Goal: Ask a question

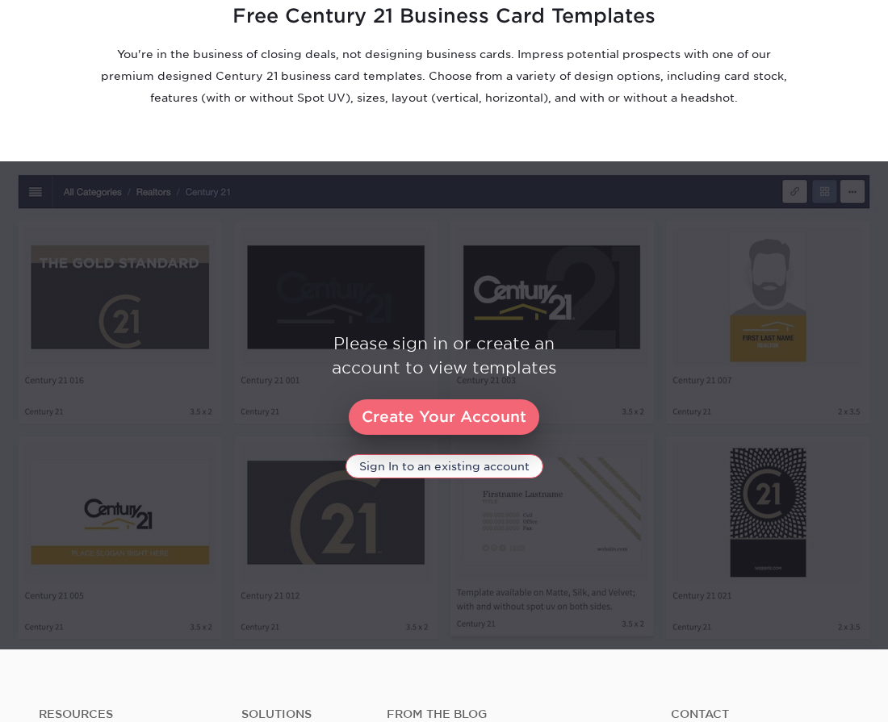
scroll to position [646, 0]
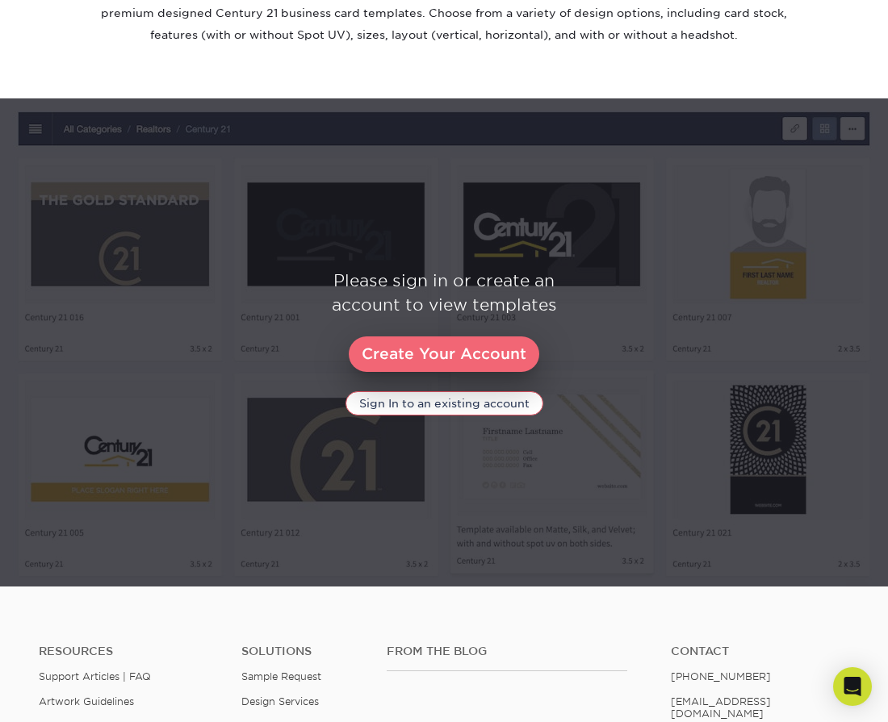
click at [439, 352] on link "Create Your Account" at bounding box center [444, 355] width 190 height 36
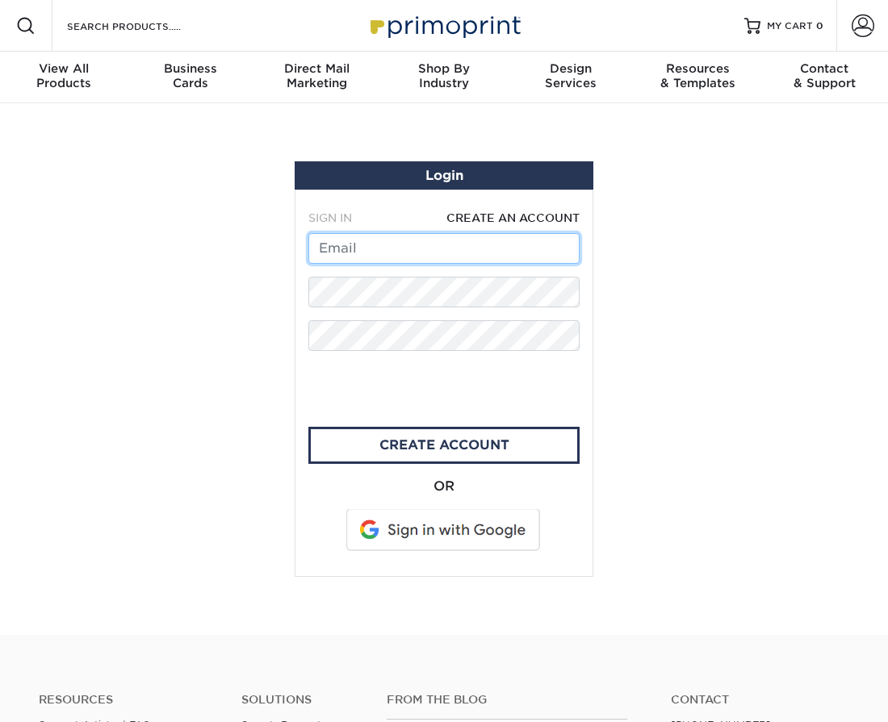
click at [362, 246] on input "text" at bounding box center [443, 248] width 271 height 31
type input "[EMAIL_ADDRESS][DOMAIN_NAME]"
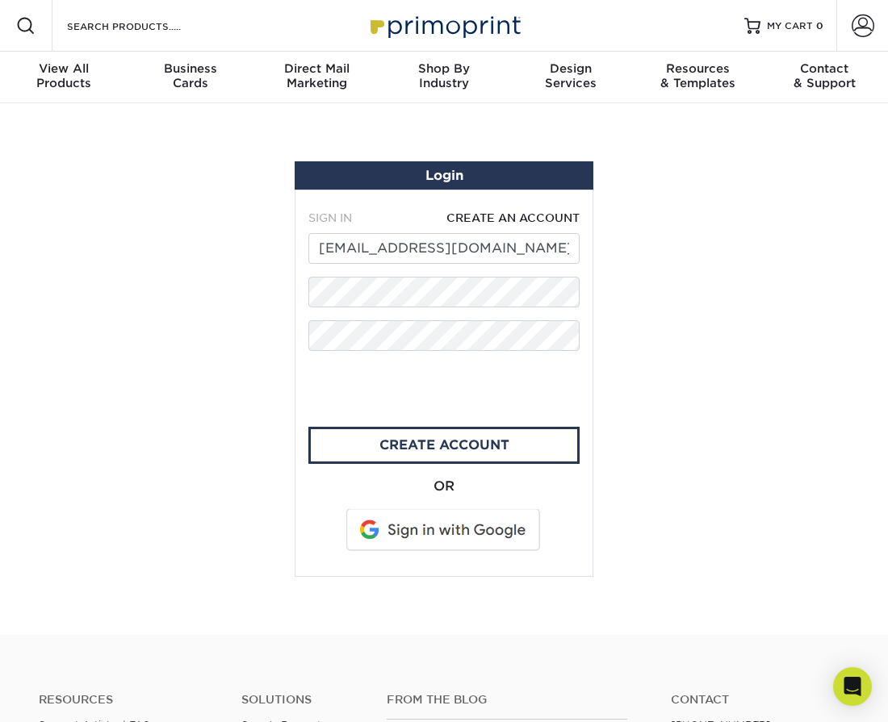
click at [400, 534] on span at bounding box center [444, 530] width 206 height 42
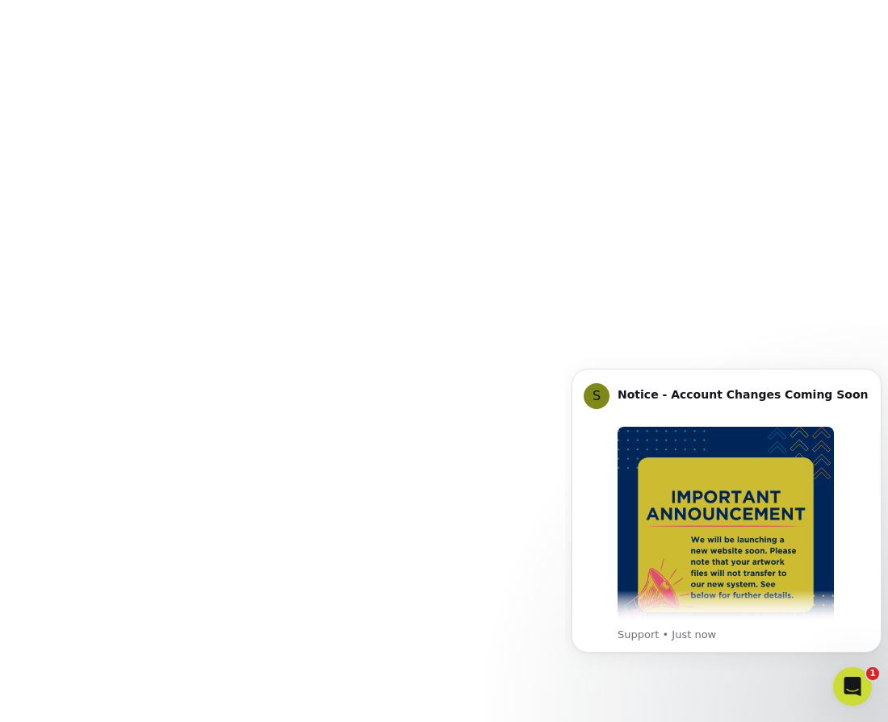
scroll to position [1291, 0]
click at [875, 378] on icon "Dismiss notification" at bounding box center [876, 373] width 9 height 9
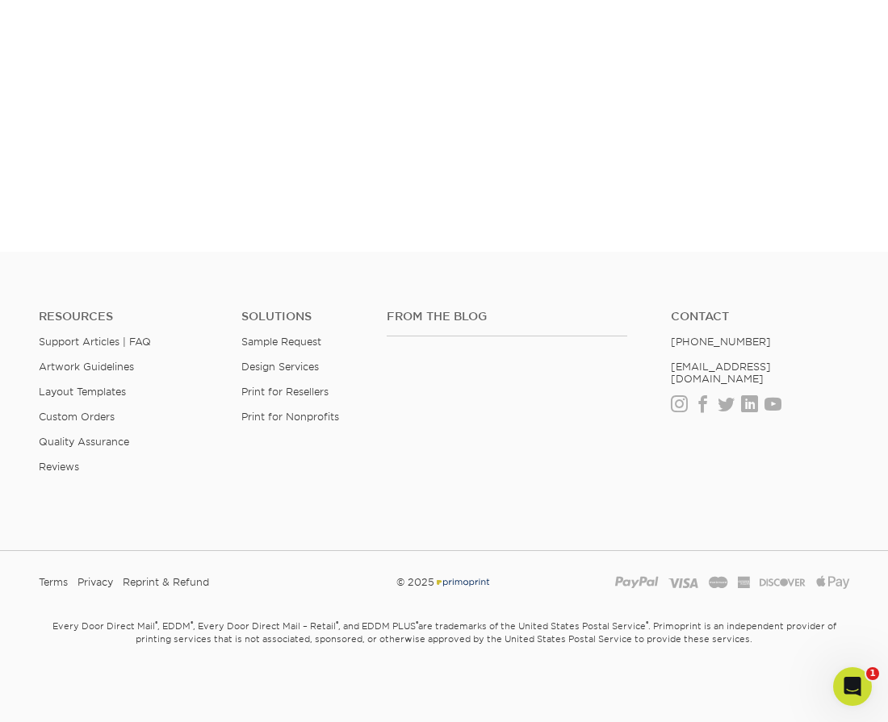
scroll to position [2617, 0]
click at [844, 679] on icon "Open Intercom Messenger" at bounding box center [850, 685] width 27 height 27
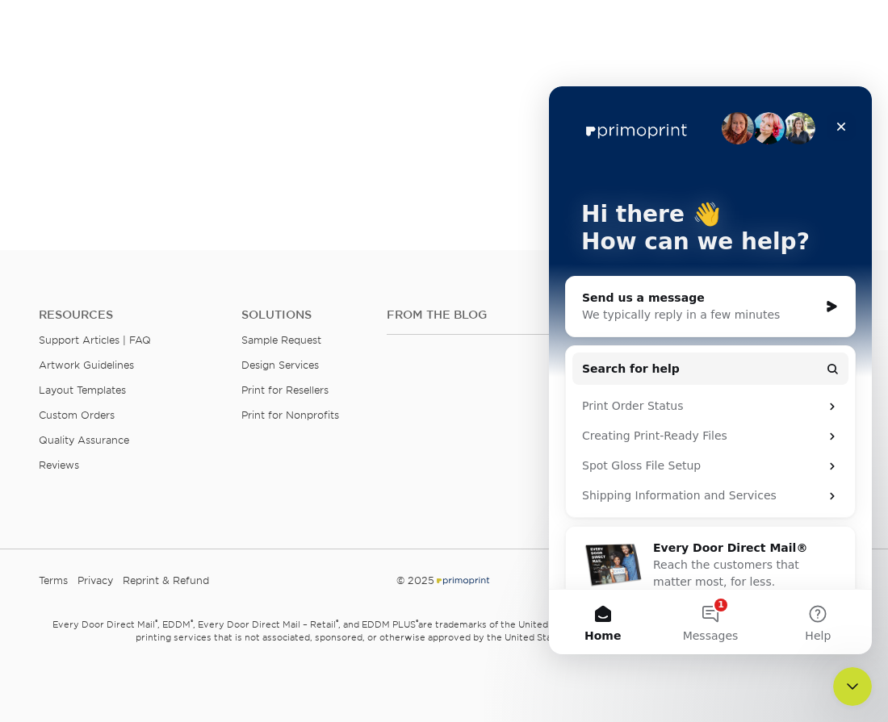
scroll to position [22, 0]
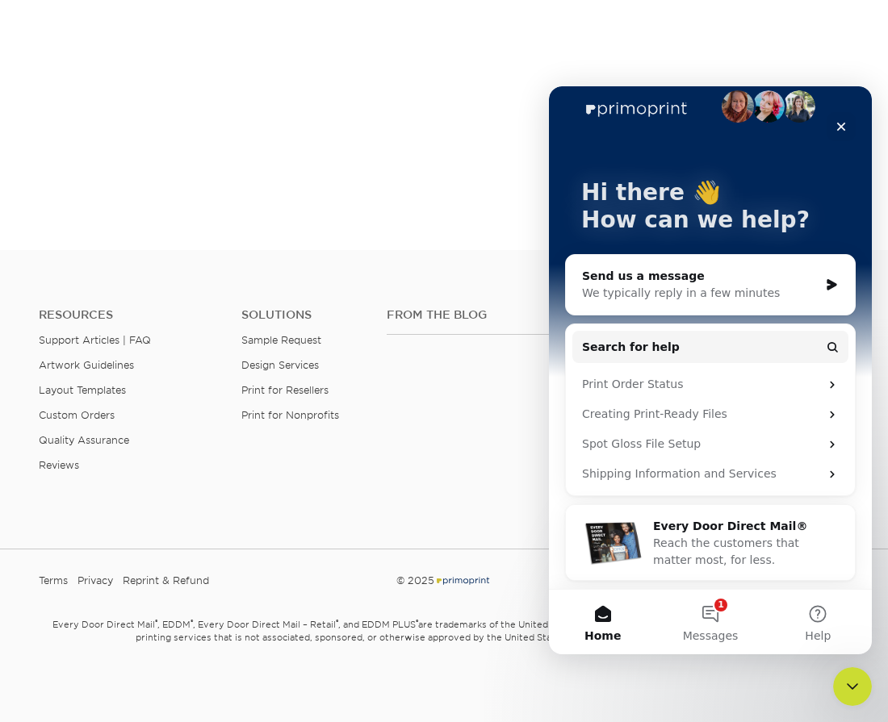
click at [668, 287] on div "We typically reply in a few minutes" at bounding box center [700, 293] width 236 height 17
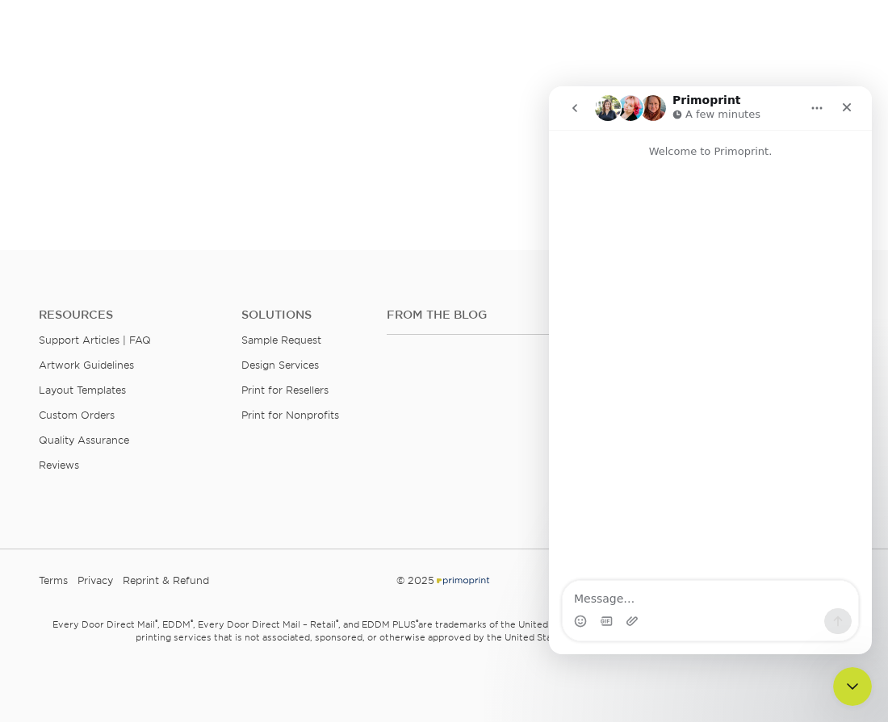
scroll to position [0, 0]
type textarea "looking for stationary"
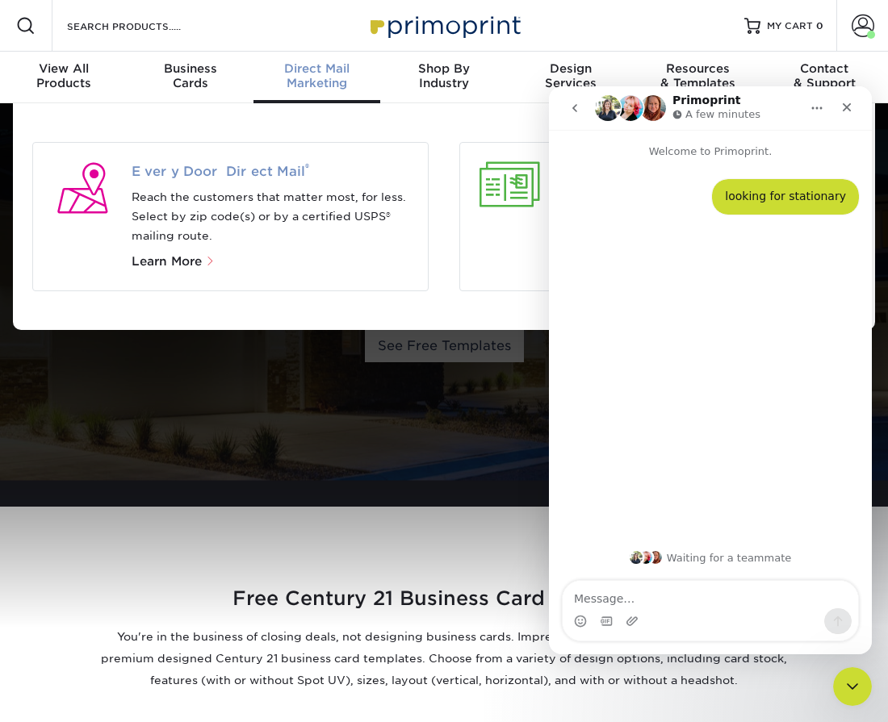
click at [250, 165] on span "Every Door Direct Mail ®" at bounding box center [274, 171] width 284 height 19
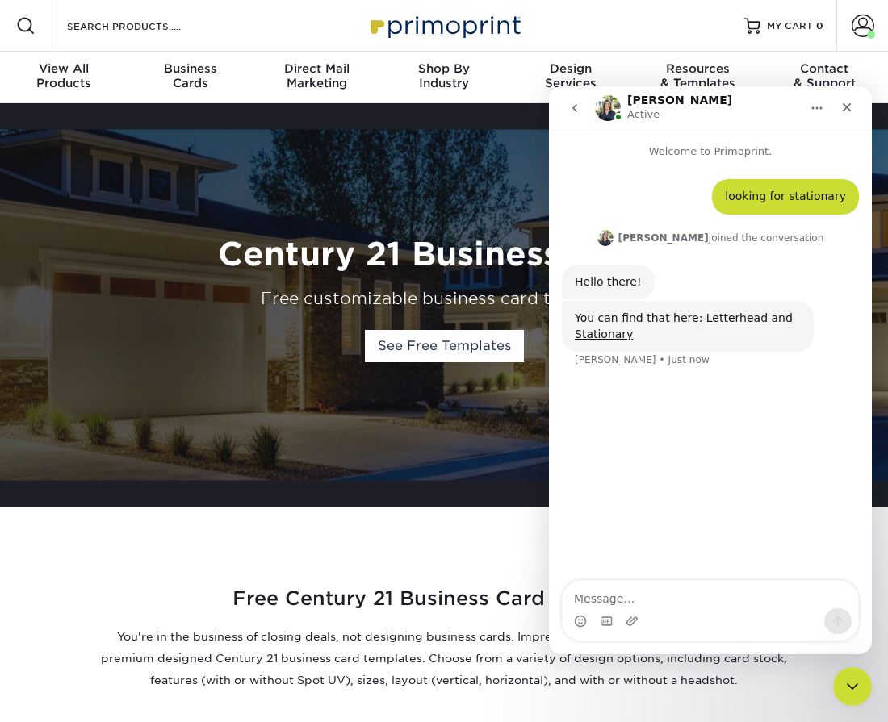
click at [730, 400] on div "looking for stationary • 1m ago Irene joined the conversation 12:15 pm Hello th…" at bounding box center [710, 371] width 323 height 423
click at [721, 316] on link ": Letterhead and Stationary" at bounding box center [684, 326] width 218 height 29
click at [725, 316] on link ": Letterhead and Stationary" at bounding box center [684, 326] width 218 height 29
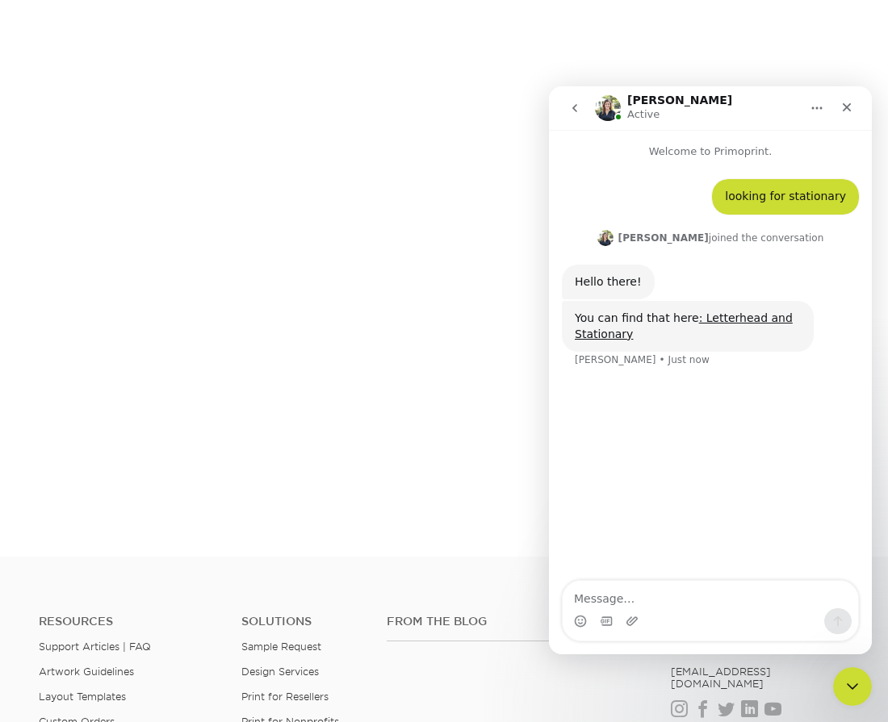
scroll to position [2260, 0]
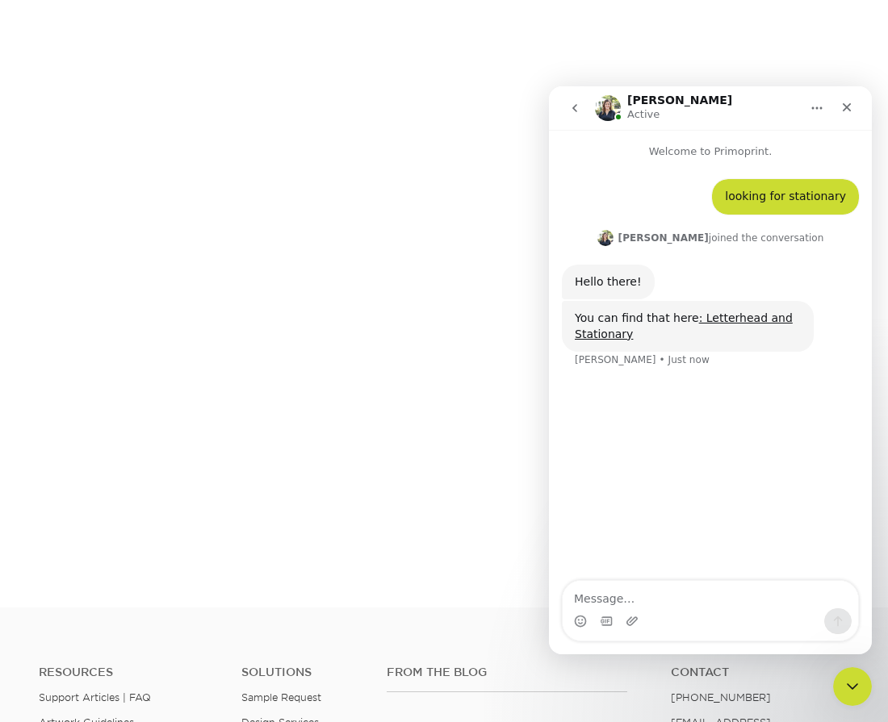
click at [664, 609] on div "Intercom messenger" at bounding box center [710, 622] width 295 height 26
click at [664, 604] on textarea "Message…" at bounding box center [710, 594] width 295 height 27
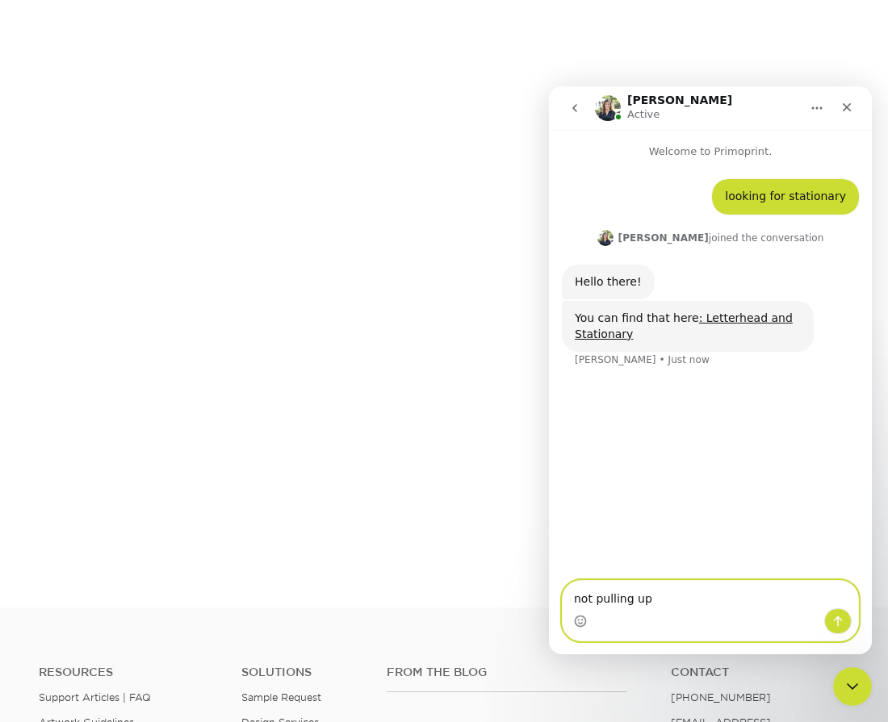
type textarea "not pulling up"
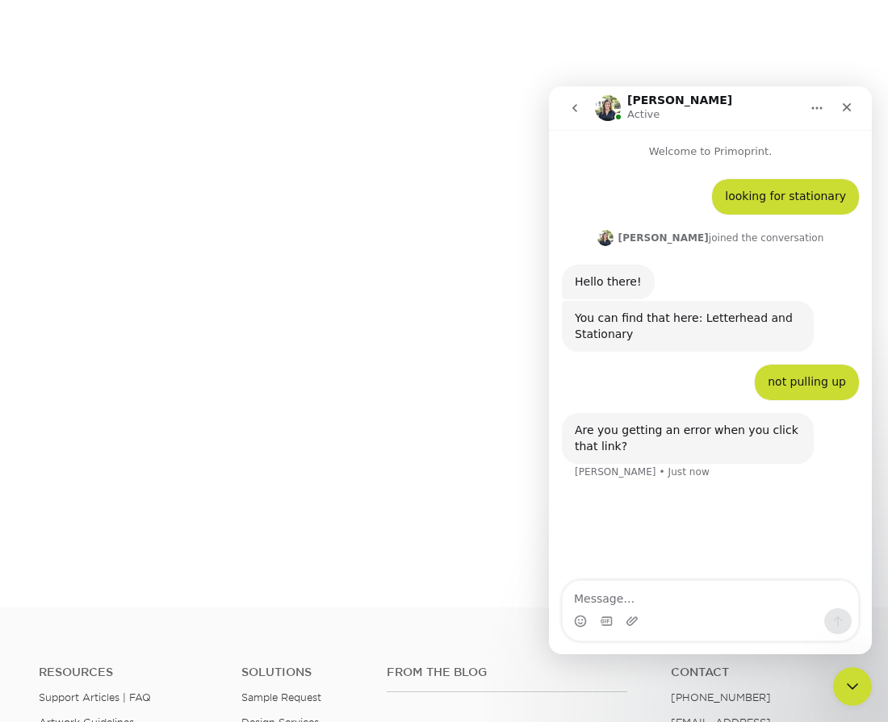
click at [715, 317] on link ": Letterhead and Stationary" at bounding box center [684, 326] width 218 height 29
